Goal: Task Accomplishment & Management: Manage account settings

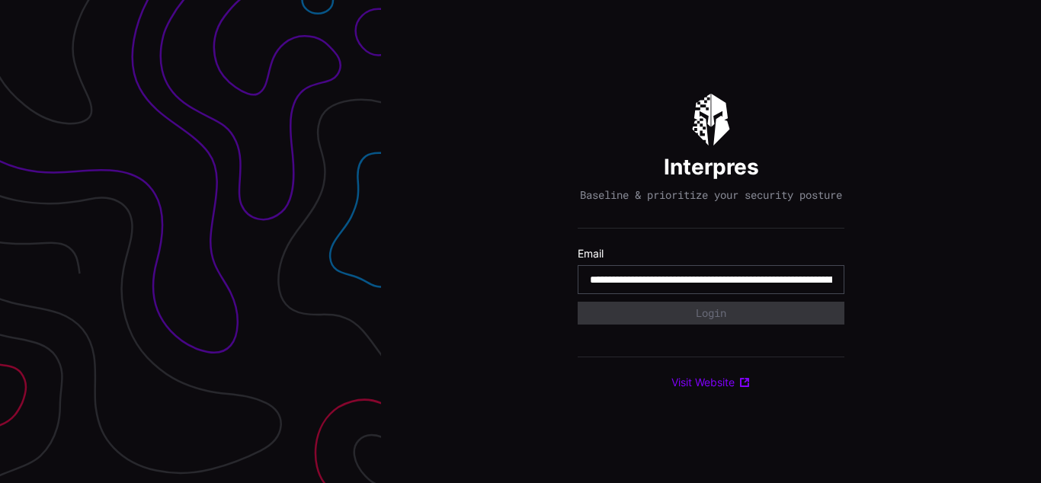
click at [711, 287] on input "**********" at bounding box center [711, 280] width 242 height 14
click at [521, 242] on div "Interpres Baseline & prioritize your security posture Email Login Visit Website" at bounding box center [711, 241] width 660 height 483
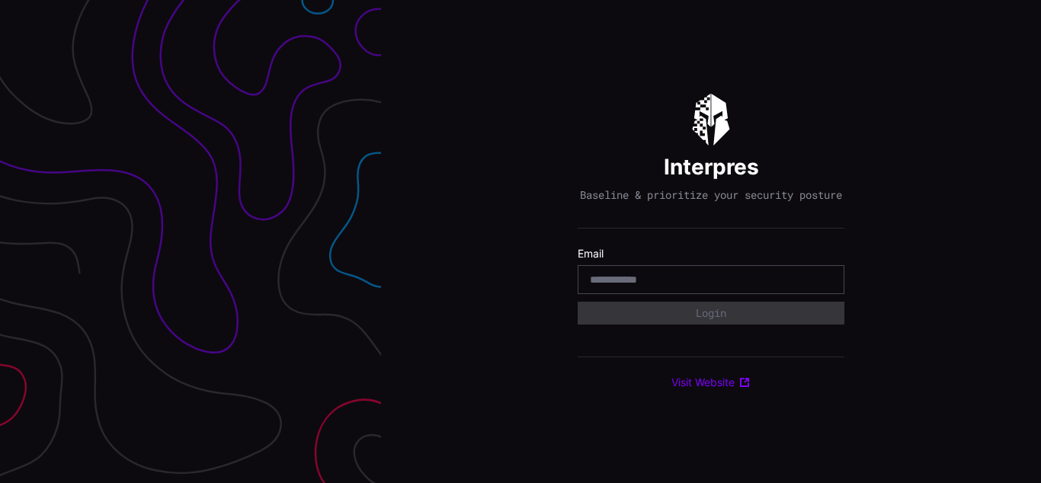
click at [521, 242] on div "Interpres Baseline & prioritize your security posture Email Login Visit Website" at bounding box center [711, 241] width 660 height 483
